Goal: Task Accomplishment & Management: Manage account settings

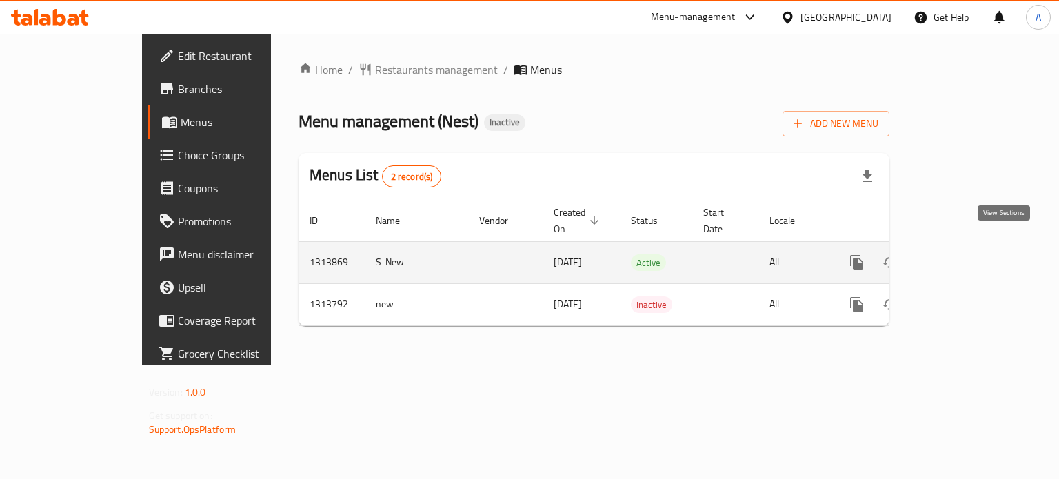
click at [964, 254] on icon "enhanced table" at bounding box center [956, 262] width 17 height 17
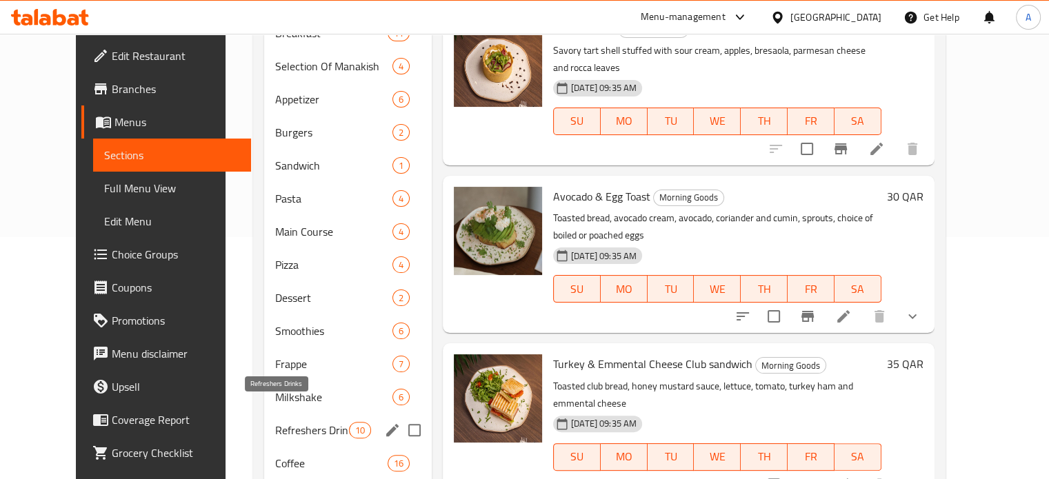
scroll to position [299, 0]
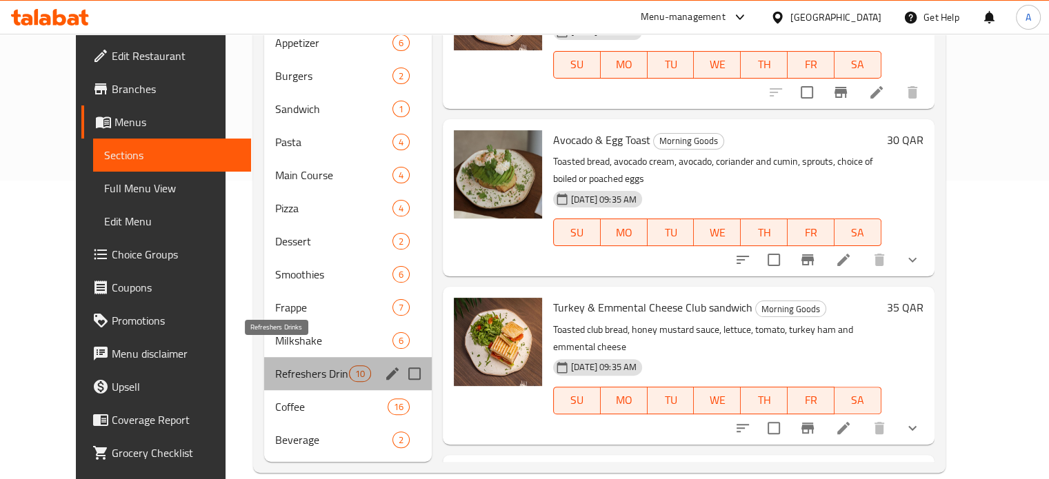
click at [275, 365] on span "Refreshers Drinks" at bounding box center [312, 373] width 74 height 17
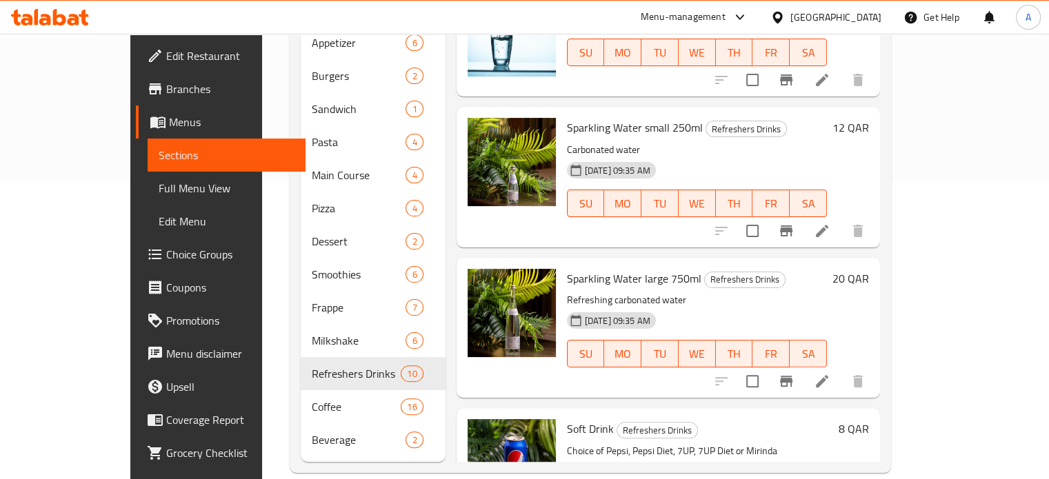
scroll to position [552, 0]
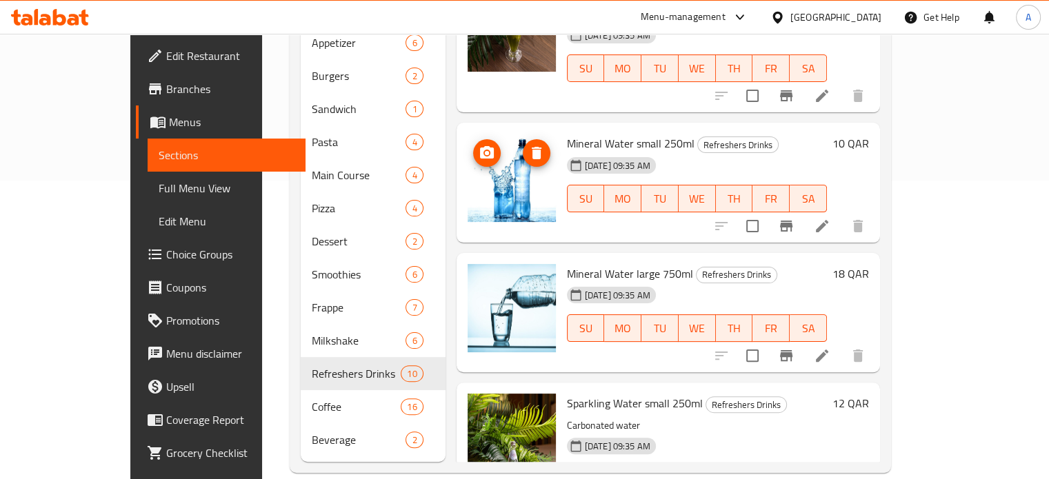
click at [480, 146] on icon "upload picture" at bounding box center [487, 152] width 14 height 12
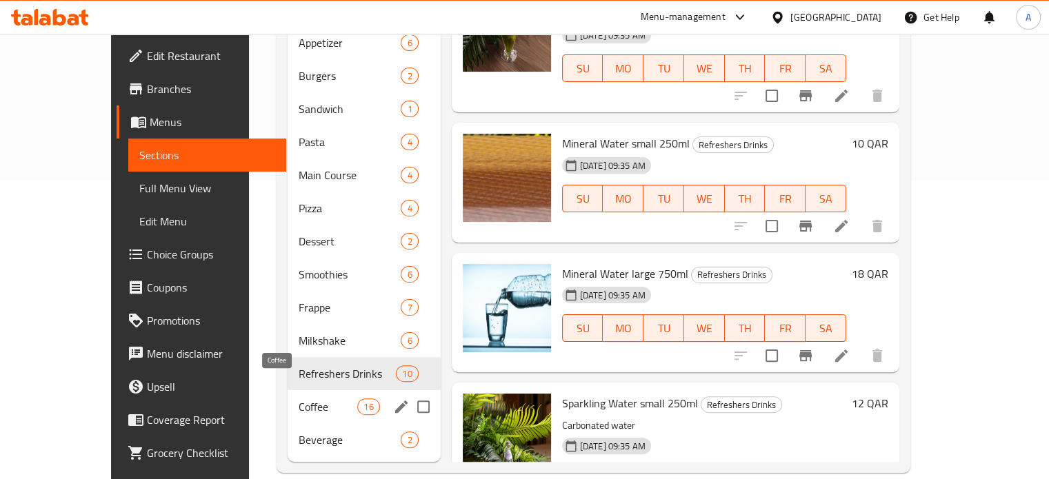
click at [299, 398] on span "Coffee" at bounding box center [328, 406] width 59 height 17
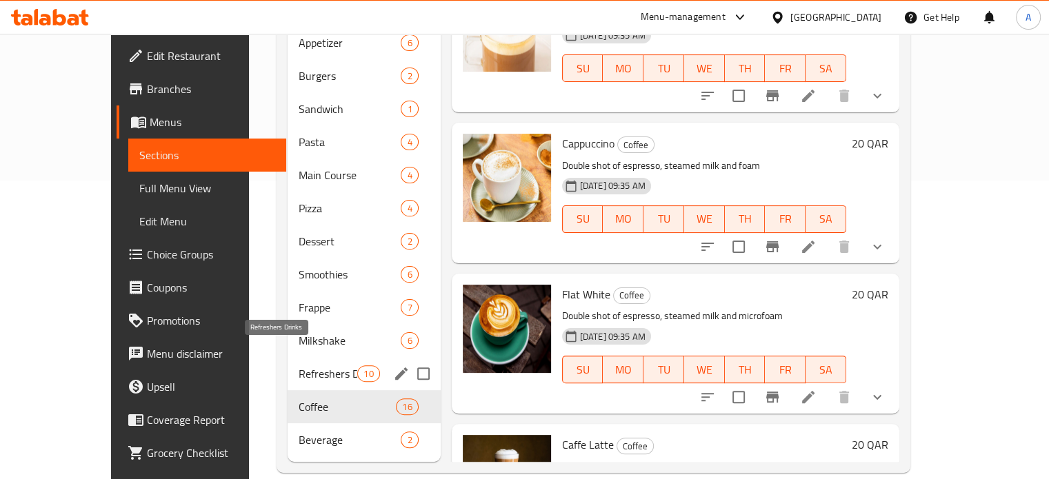
click at [299, 365] on span "Refreshers Drinks" at bounding box center [328, 373] width 59 height 17
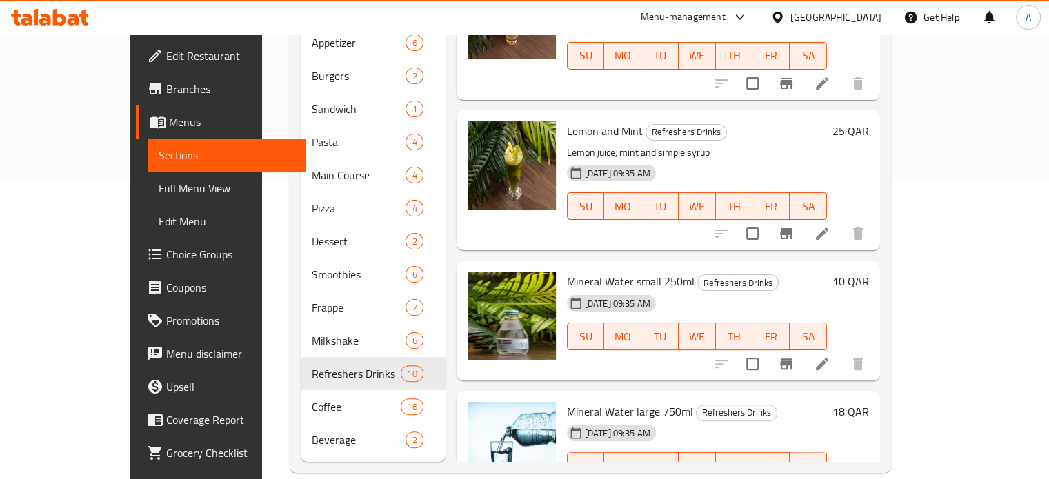
scroll to position [483, 0]
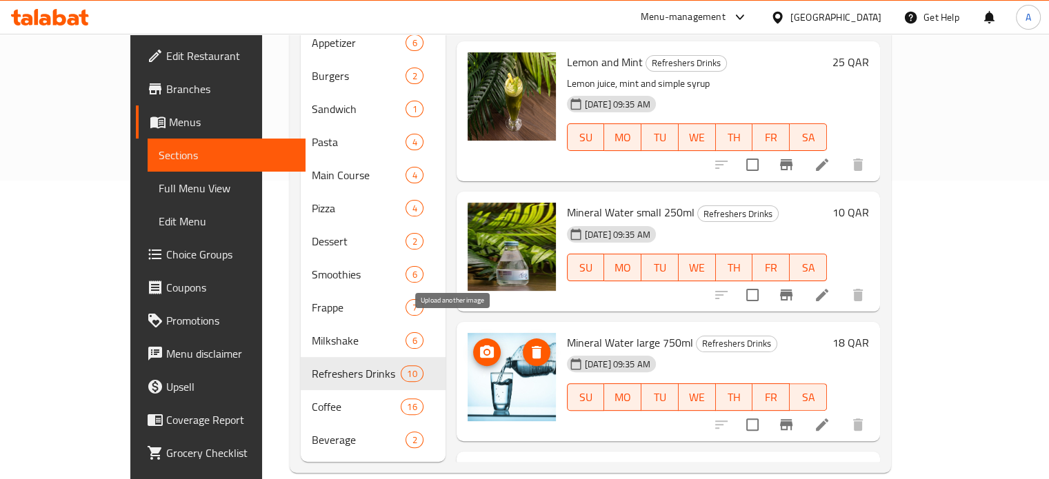
click at [484, 350] on circle "upload picture" at bounding box center [486, 352] width 4 height 4
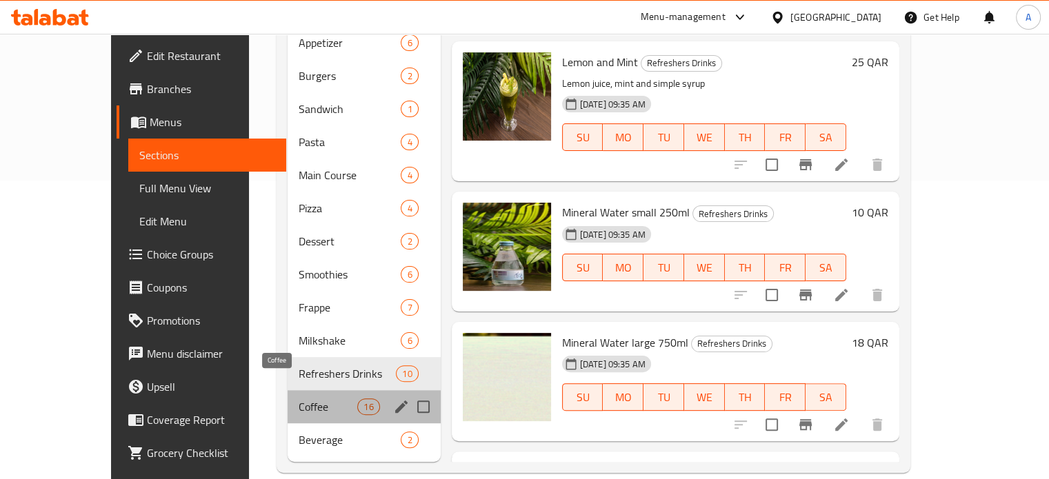
click at [299, 398] on span "Coffee" at bounding box center [328, 406] width 59 height 17
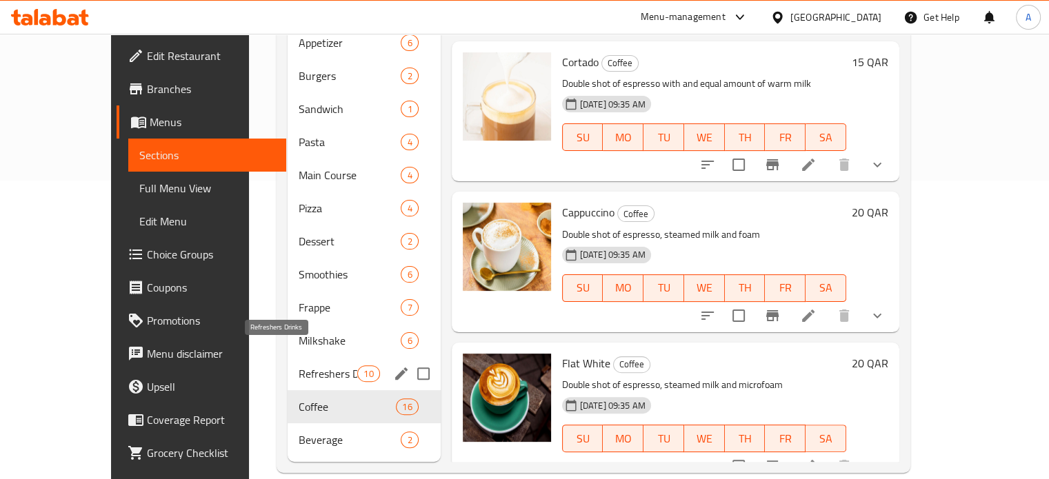
click at [299, 365] on span "Refreshers Drinks" at bounding box center [328, 373] width 59 height 17
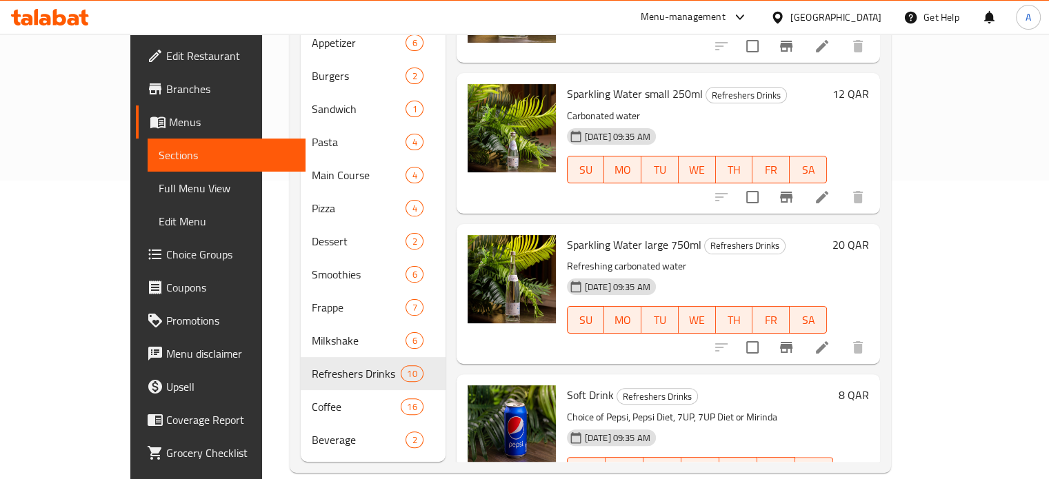
scroll to position [914, 0]
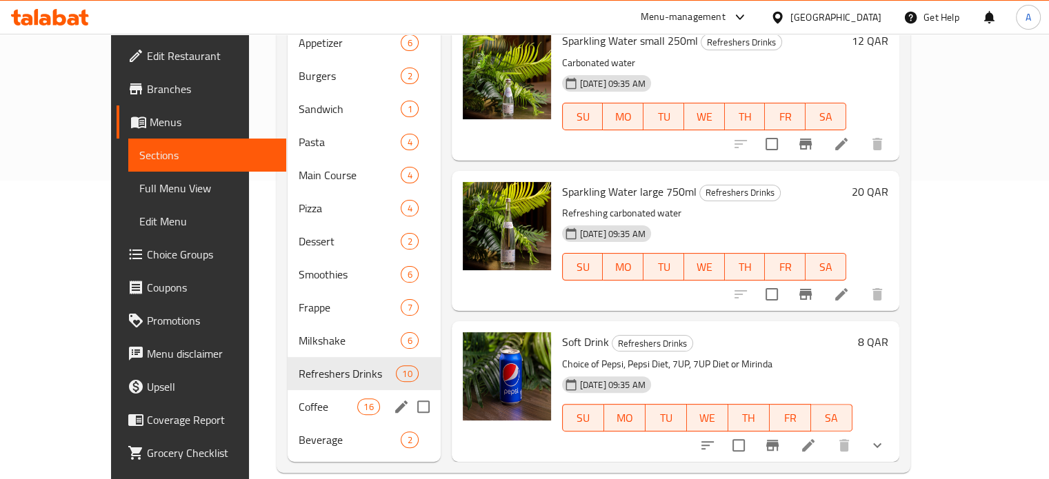
click at [287, 395] on div "Coffee 16" at bounding box center [363, 406] width 153 height 33
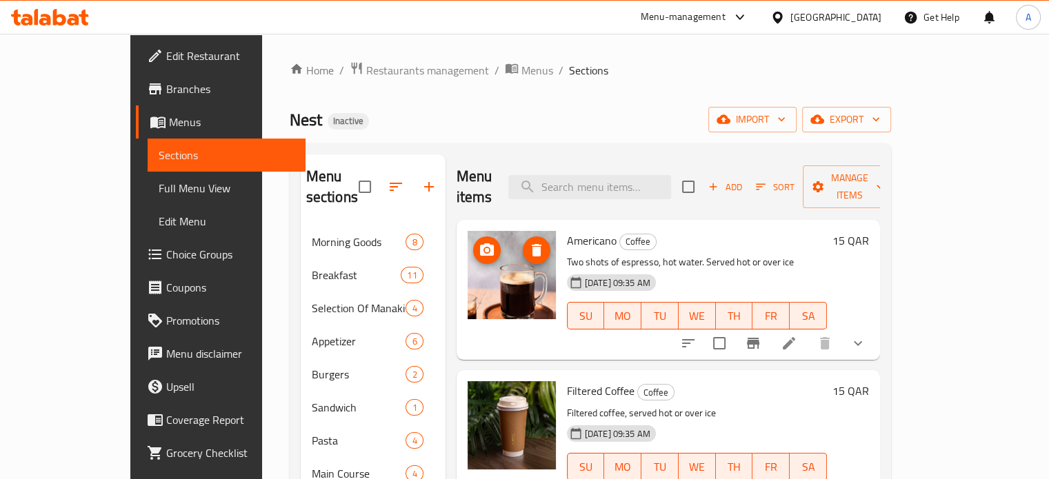
click at [480, 243] on icon "upload picture" at bounding box center [487, 249] width 14 height 12
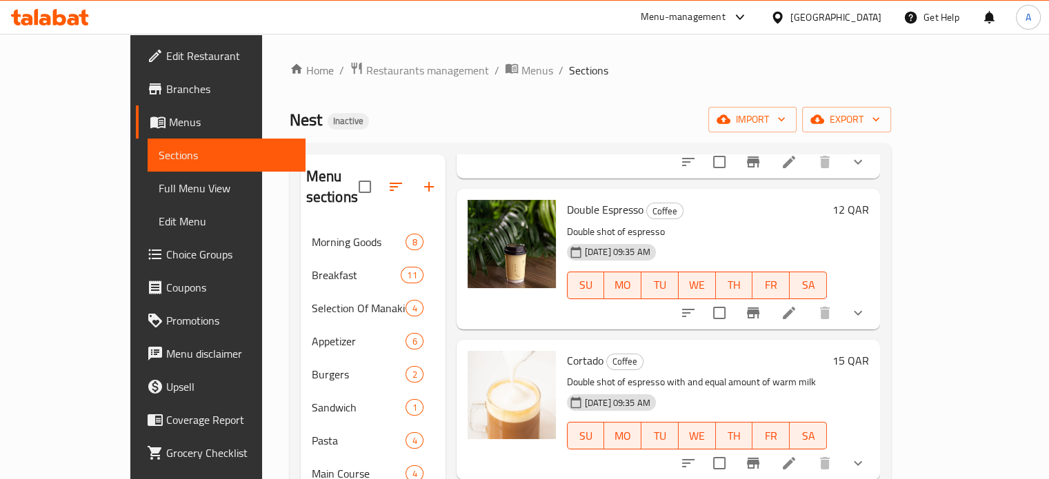
scroll to position [620, 0]
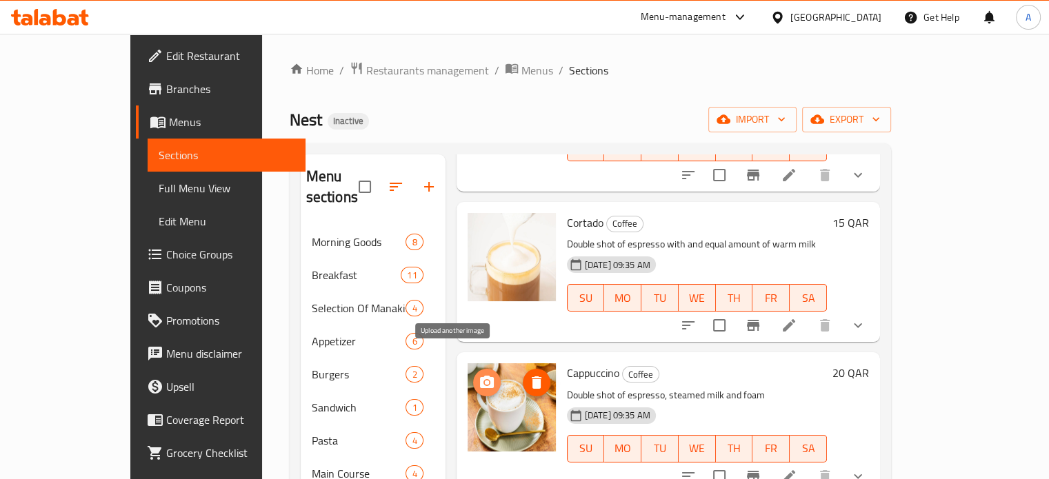
click at [480, 376] on icon "upload picture" at bounding box center [487, 382] width 14 height 12
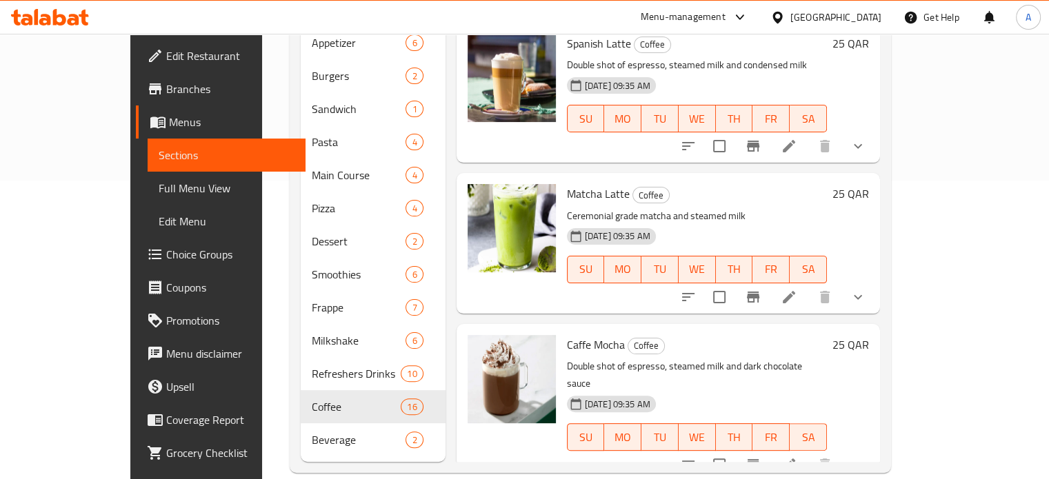
scroll to position [1100, 0]
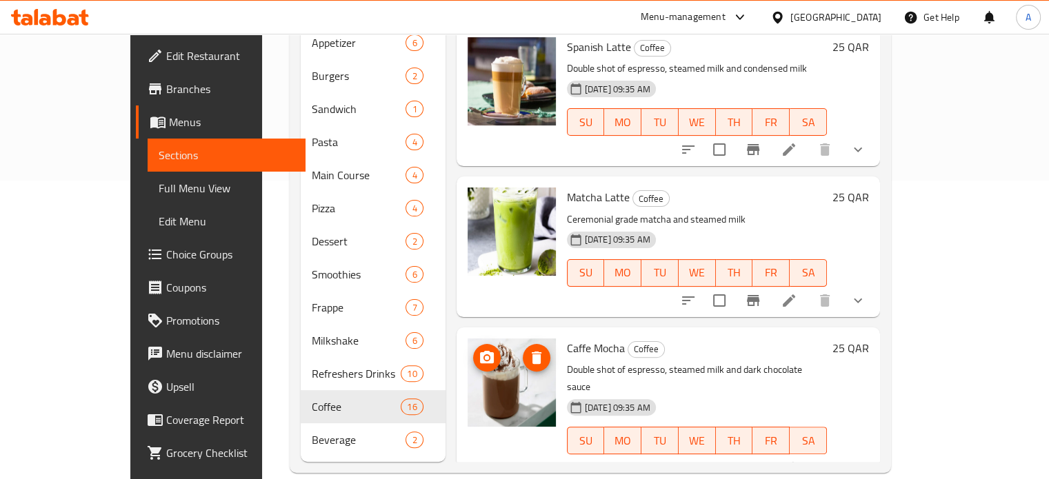
click at [478, 350] on icon "upload picture" at bounding box center [486, 358] width 17 height 17
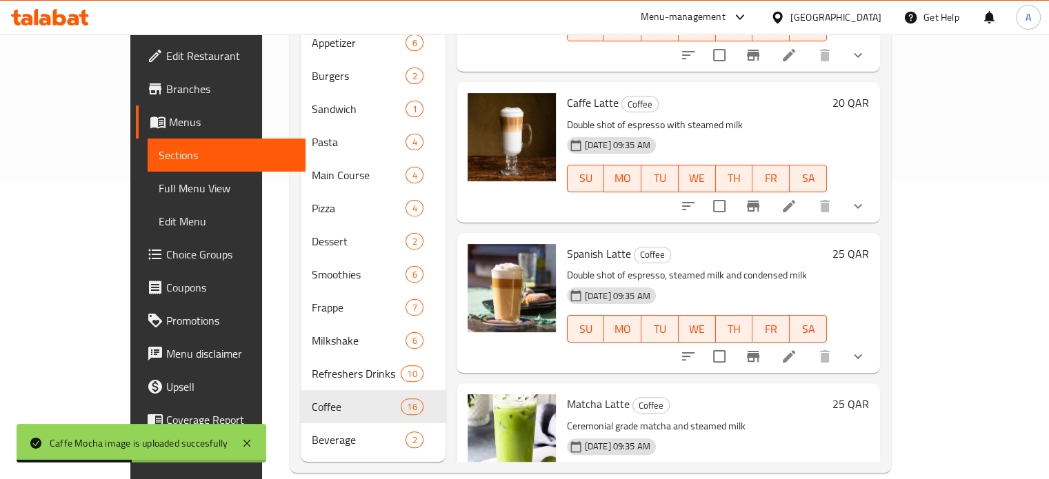
scroll to position [756, 0]
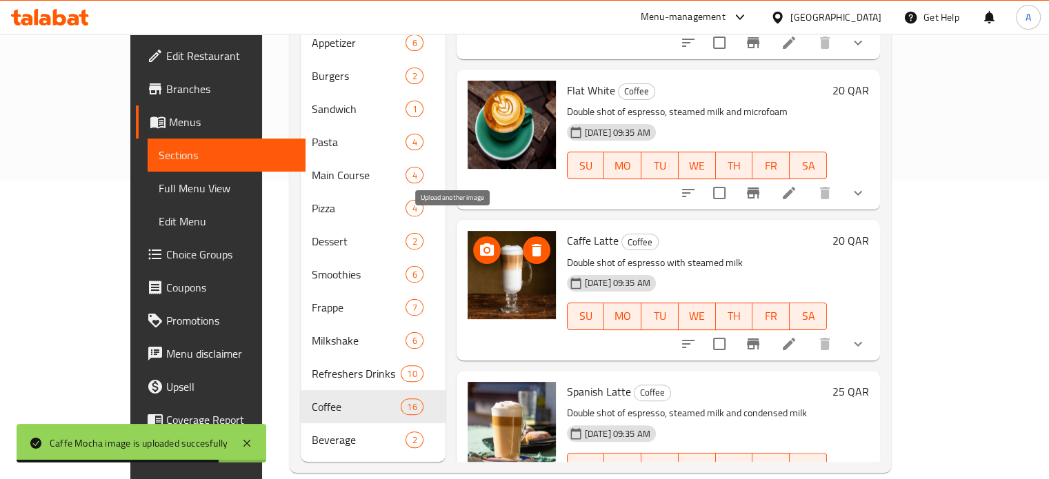
click at [473, 242] on span "upload picture" at bounding box center [487, 250] width 28 height 17
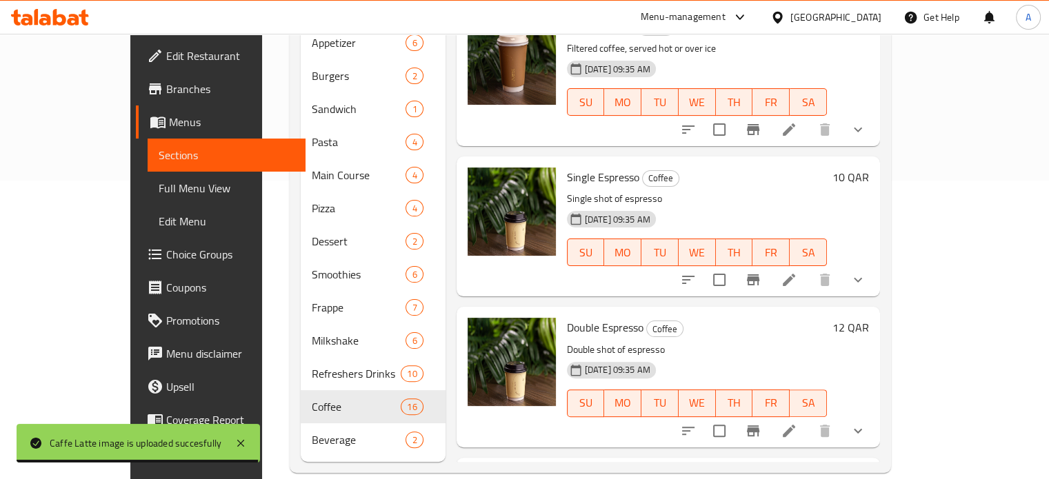
scroll to position [0, 0]
